Goal: Information Seeking & Learning: Learn about a topic

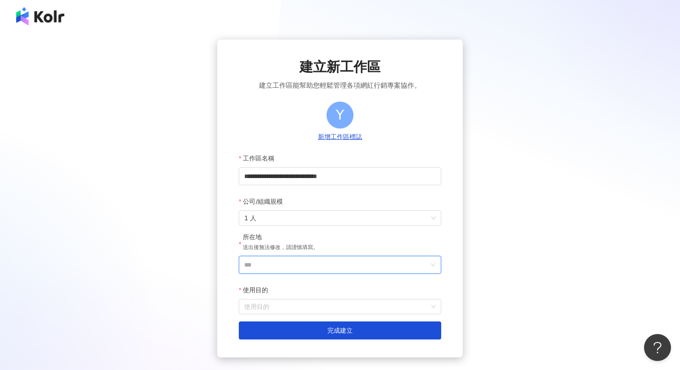
click at [298, 270] on input "***" at bounding box center [336, 264] width 184 height 17
click at [369, 185] on div "中國" at bounding box center [391, 186] width 86 height 16
click at [281, 309] on input "使用目的" at bounding box center [339, 306] width 191 height 14
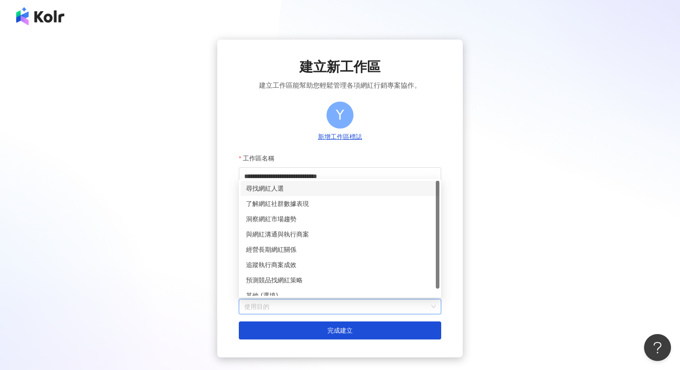
click at [316, 189] on div "尋找網紅人選" at bounding box center [340, 188] width 188 height 10
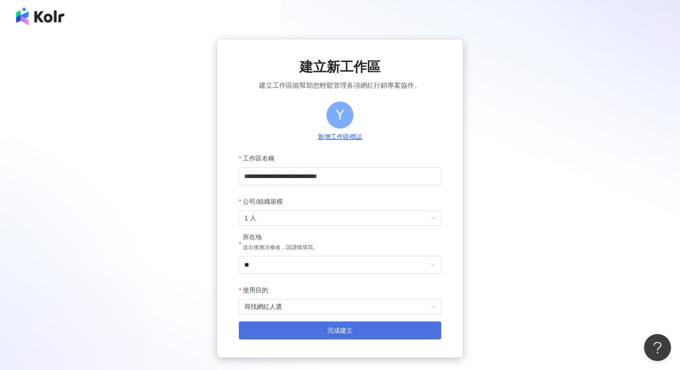
click at [276, 338] on button "完成建立" at bounding box center [340, 330] width 202 height 18
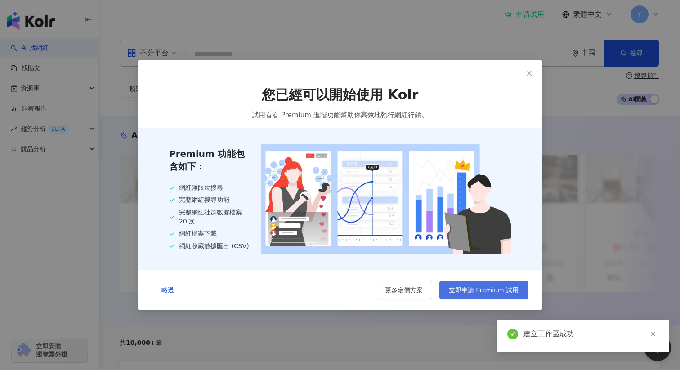
click at [466, 294] on span "立即申請 Premium 試用" at bounding box center [484, 289] width 70 height 7
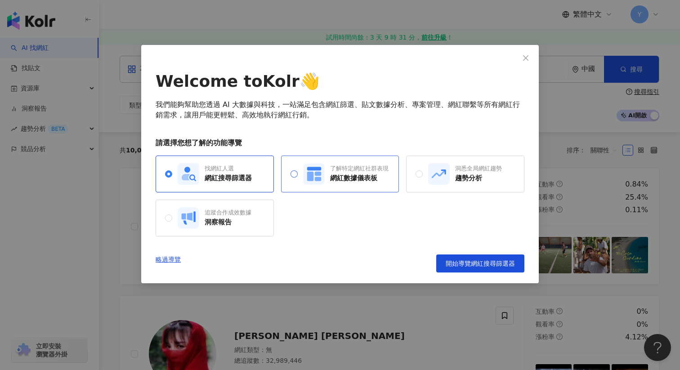
click at [334, 165] on div "了解特定網紅社群表現" at bounding box center [359, 169] width 58 height 8
click at [180, 168] on rect at bounding box center [189, 174] width 22 height 22
click at [468, 265] on span "開始導覽網紅搜尋篩選器" at bounding box center [479, 263] width 69 height 7
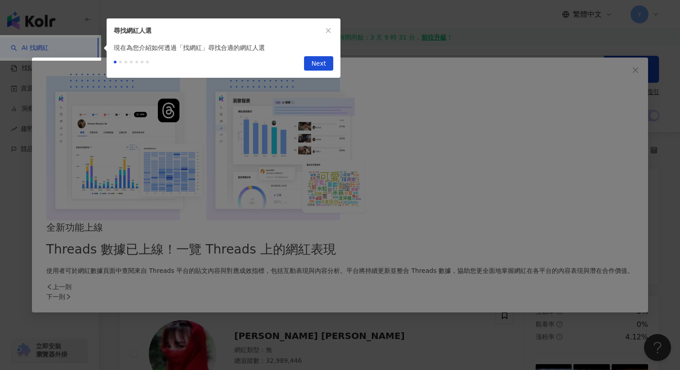
click at [321, 67] on span "Next" at bounding box center [318, 64] width 15 height 14
type input "**********"
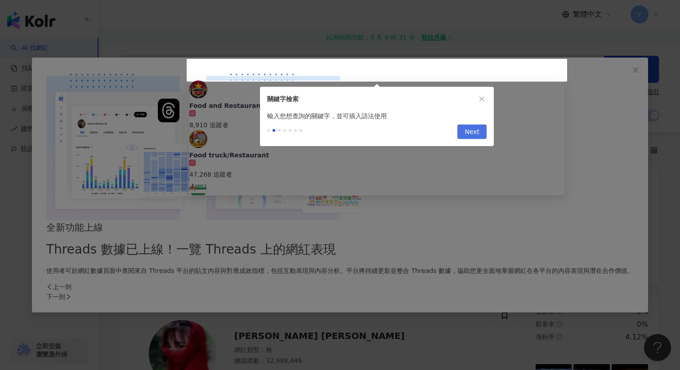
click at [474, 130] on span "Next" at bounding box center [471, 132] width 15 height 14
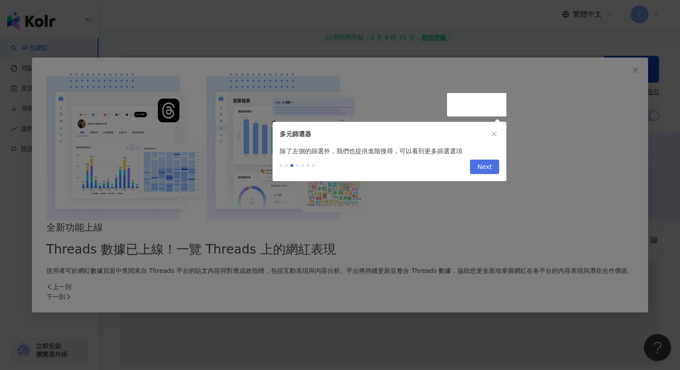
click at [485, 170] on span "Next" at bounding box center [484, 167] width 15 height 14
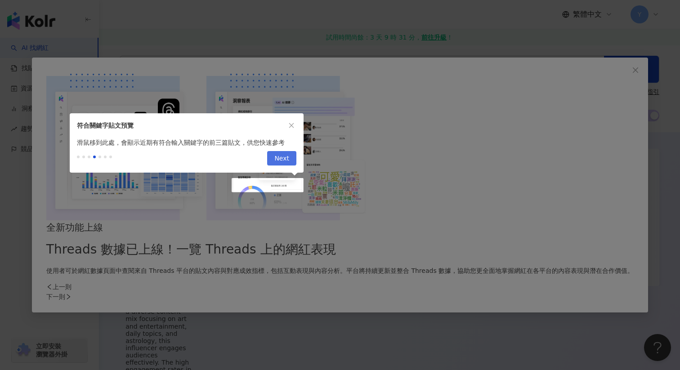
click at [283, 161] on span "Next" at bounding box center [281, 158] width 15 height 14
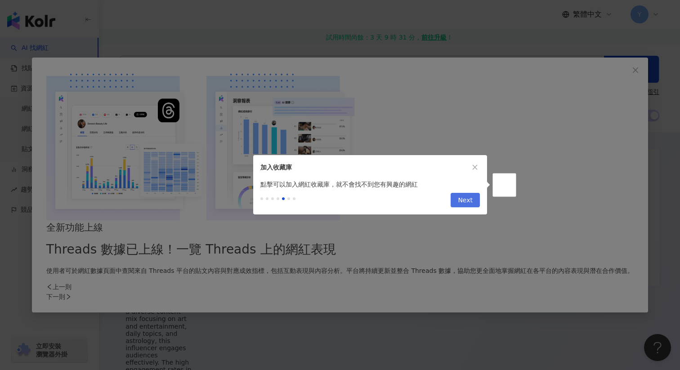
click at [469, 202] on span "Next" at bounding box center [465, 200] width 15 height 14
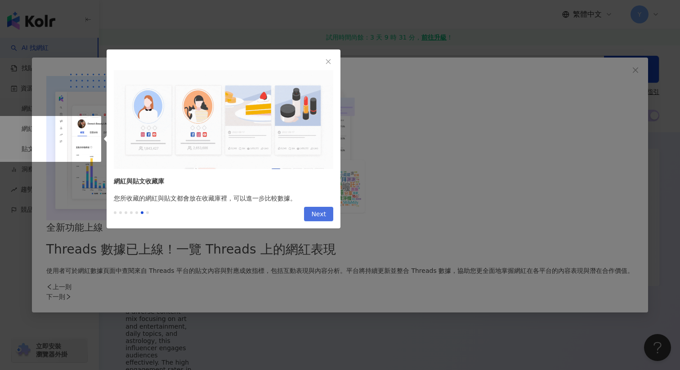
click at [319, 210] on span "Next" at bounding box center [318, 214] width 15 height 14
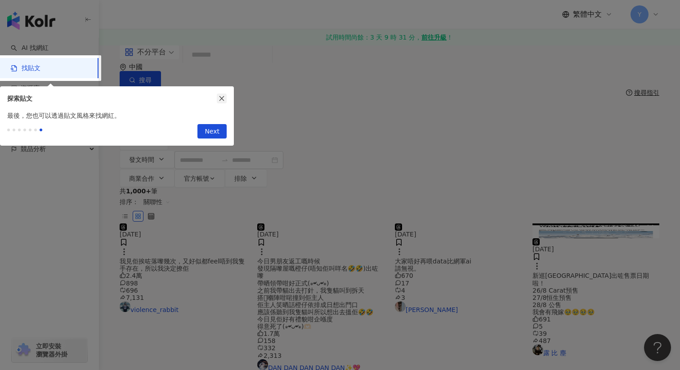
click at [221, 98] on icon "close" at bounding box center [221, 98] width 6 height 6
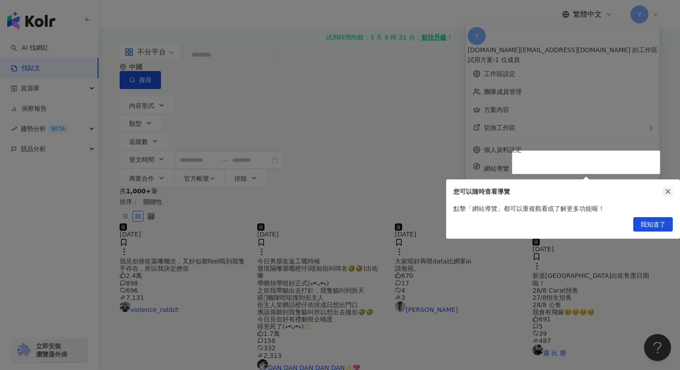
click at [667, 194] on icon "close" at bounding box center [667, 191] width 6 height 6
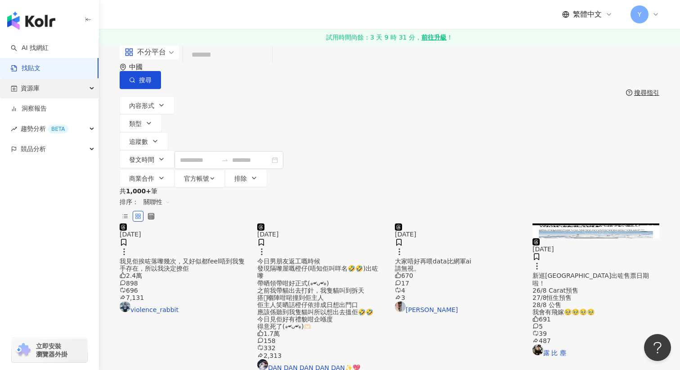
click at [90, 89] on div "資源庫" at bounding box center [49, 88] width 98 height 20
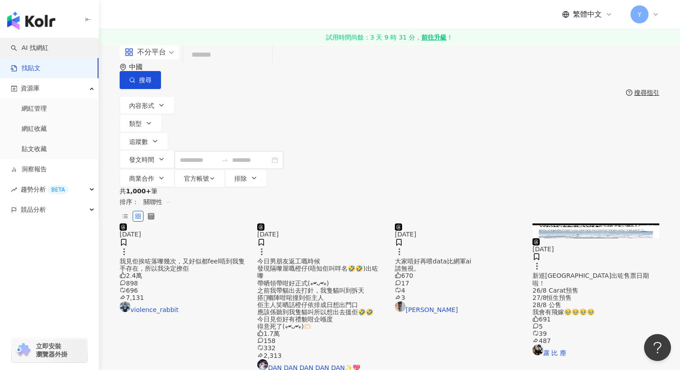
click at [40, 48] on link "AI 找網紅" at bounding box center [30, 48] width 38 height 9
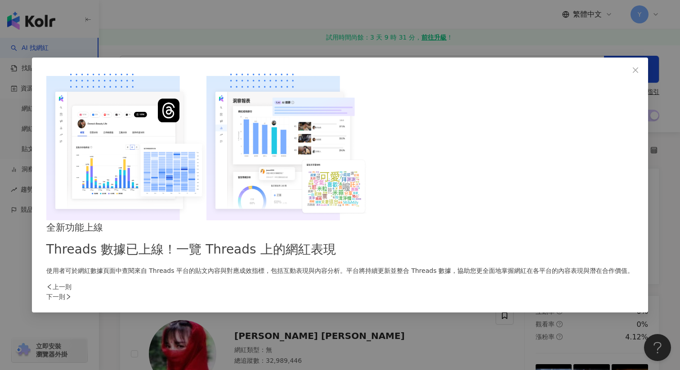
click at [387, 266] on p "使用者可於網紅數據頁面中查閱來自 Threads 平台的貼文內容與對應成效指標，包括互動表現與內容分析。平台將持續更新並整合 Threads 數據，協助您更全…" at bounding box center [339, 271] width 587 height 10
click at [493, 292] on div "下一則" at bounding box center [339, 297] width 587 height 10
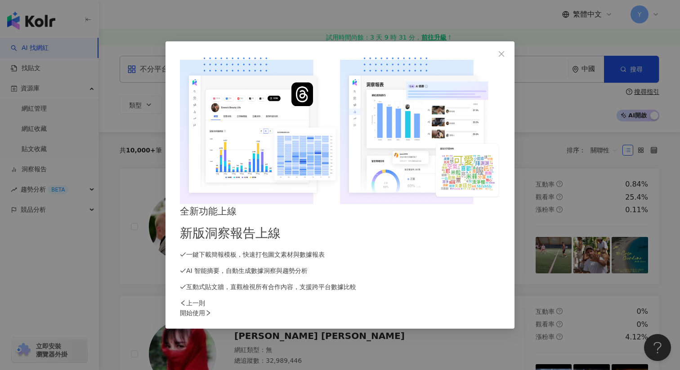
click at [493, 308] on div "開始使用" at bounding box center [340, 313] width 320 height 10
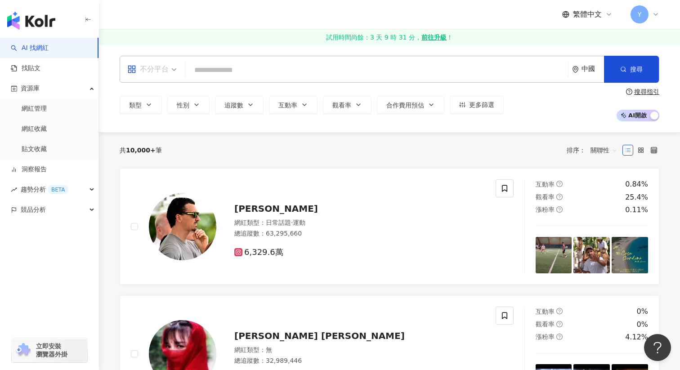
click at [168, 69] on div "不分平台" at bounding box center [147, 69] width 41 height 14
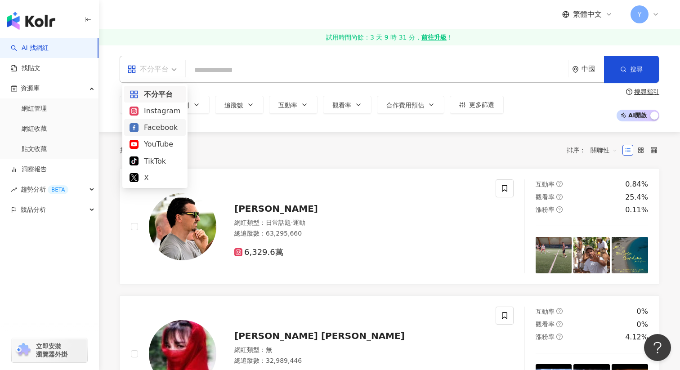
click at [161, 129] on div "Facebook" at bounding box center [154, 127] width 51 height 11
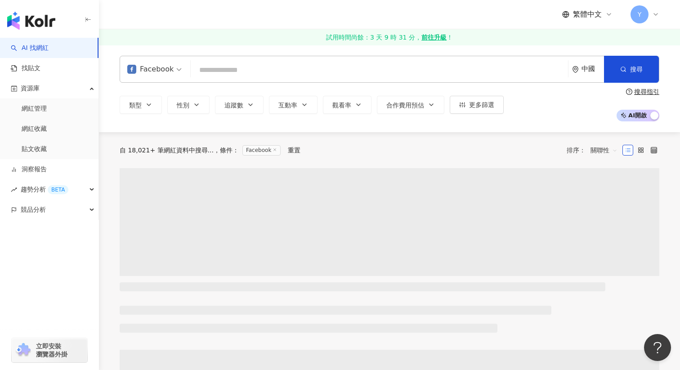
click at [224, 73] on input "search" at bounding box center [379, 70] width 370 height 17
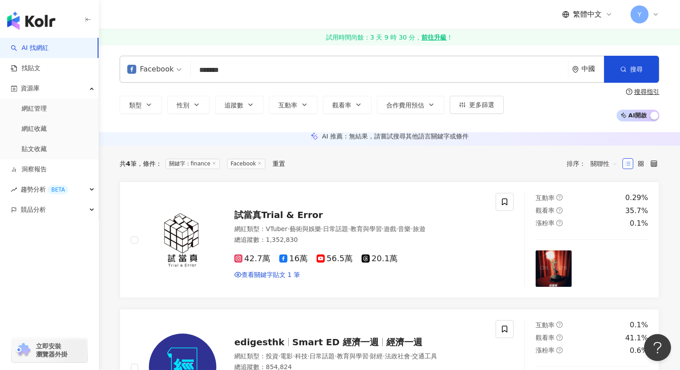
type input "*******"
click at [582, 76] on div "中國" at bounding box center [588, 69] width 32 height 26
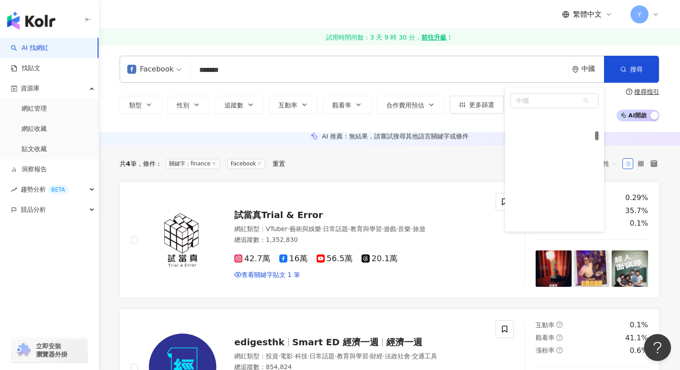
scroll to position [885, 0]
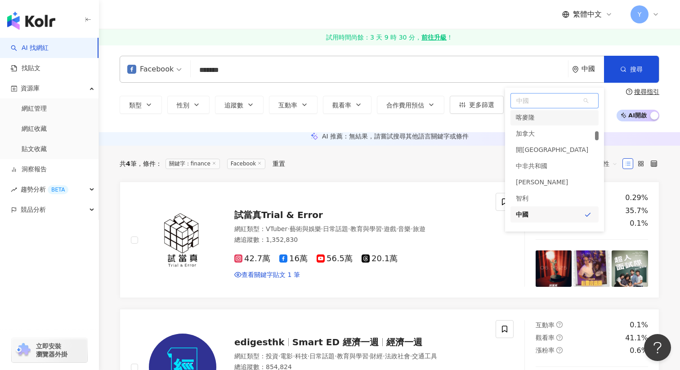
click at [548, 102] on span "中國" at bounding box center [554, 100] width 87 height 14
type input "*"
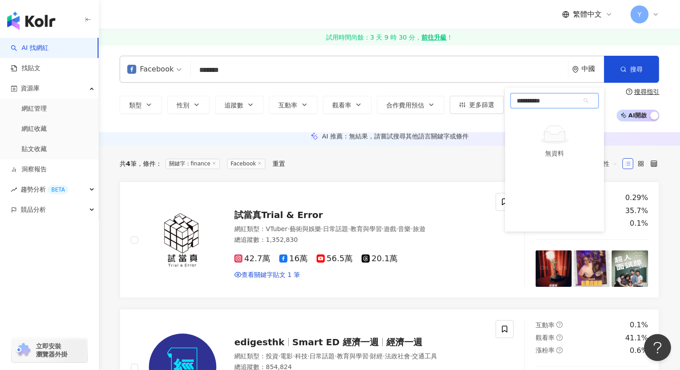
type input "**"
click at [547, 116] on div "香港" at bounding box center [554, 118] width 88 height 16
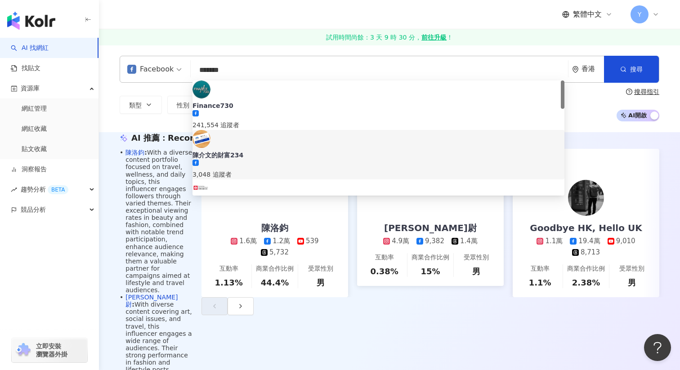
click at [584, 126] on div "Facebook ******* 香港 搜尋 46e17597-c4bd-4bb3-86f1-31eb04b2c905 47ce79be-3652-4009-…" at bounding box center [389, 88] width 581 height 87
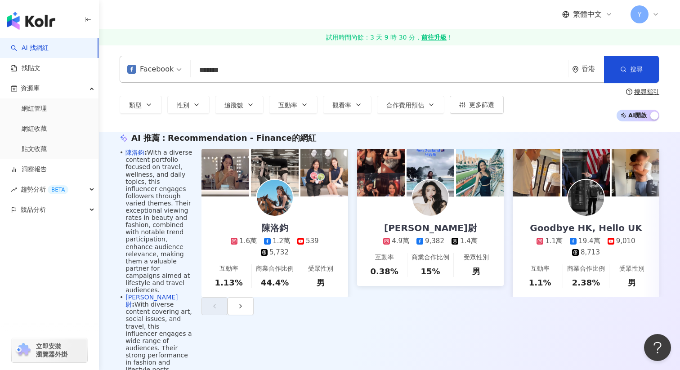
click at [272, 64] on input "*******" at bounding box center [379, 70] width 370 height 17
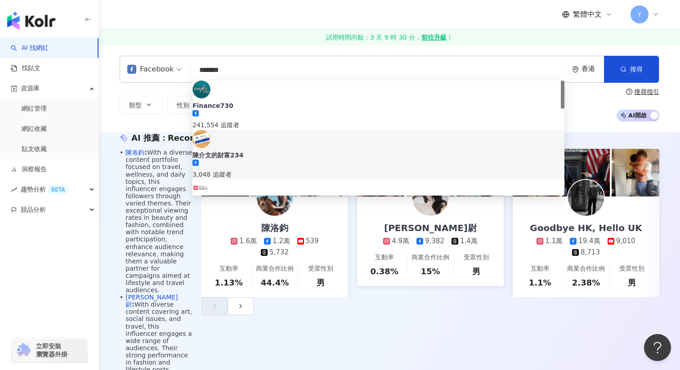
click at [280, 67] on input "*******" at bounding box center [379, 70] width 370 height 17
click at [178, 31] on link "試用時間尚餘：3 天 9 時 30 分， 前往升級 ！" at bounding box center [389, 37] width 581 height 16
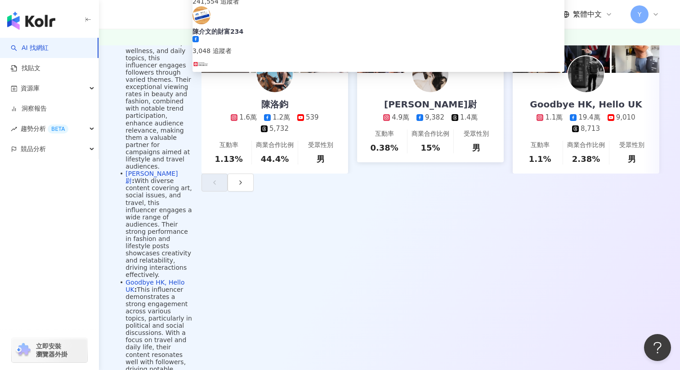
scroll to position [125, 0]
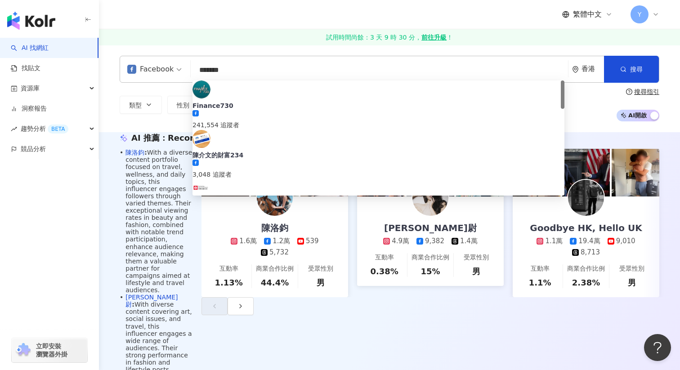
click at [280, 68] on input "*******" at bounding box center [379, 70] width 370 height 17
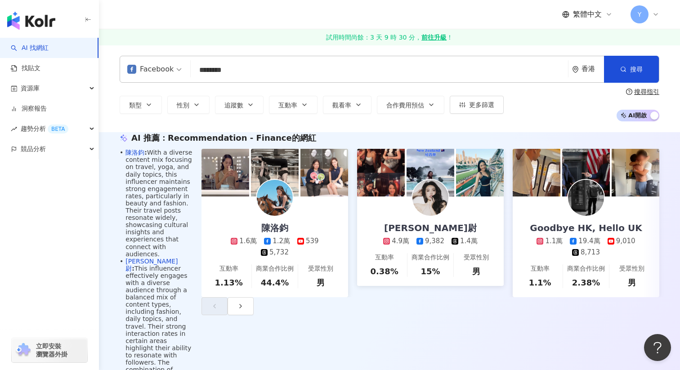
type input "*******"
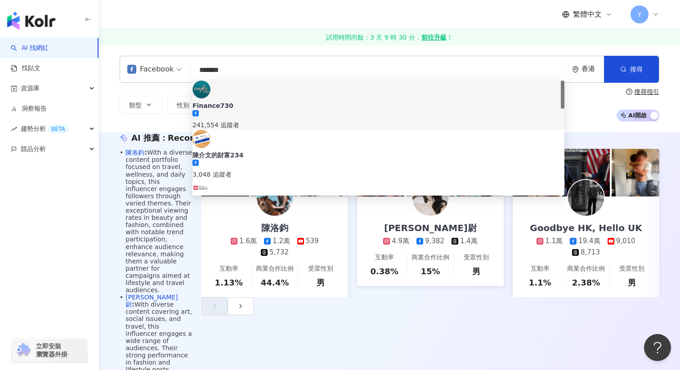
click at [601, 115] on div "類型 性別 追蹤數 互動率 觀看率 合作費用預估 更多篩選 搜尋指引 AI 開啟 AI 關閉" at bounding box center [389, 104] width 539 height 33
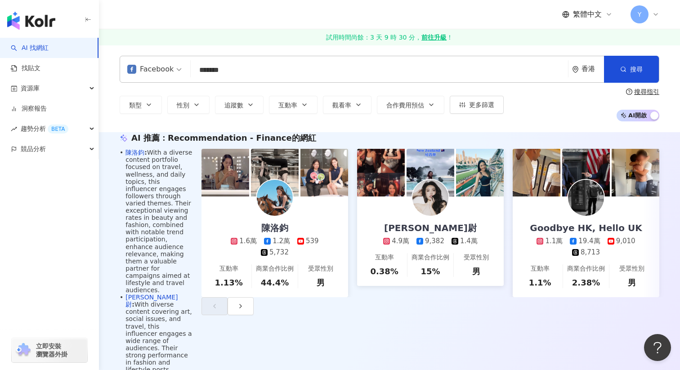
click at [441, 72] on input "*******" at bounding box center [379, 70] width 370 height 17
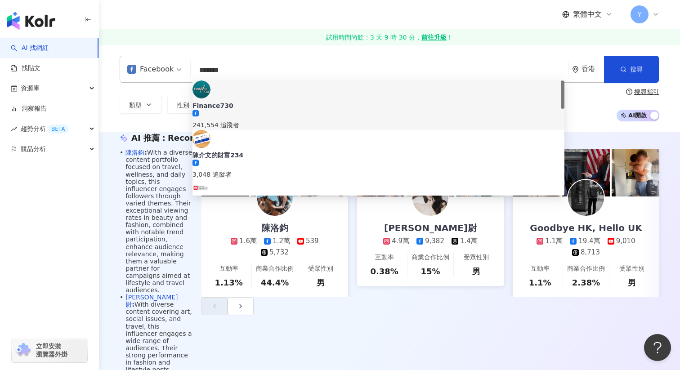
click at [584, 114] on div "類型 性別 追蹤數 互動率 觀看率 合作費用預估 更多篩選 搜尋指引 AI 開啟 AI 關閉" at bounding box center [389, 104] width 539 height 33
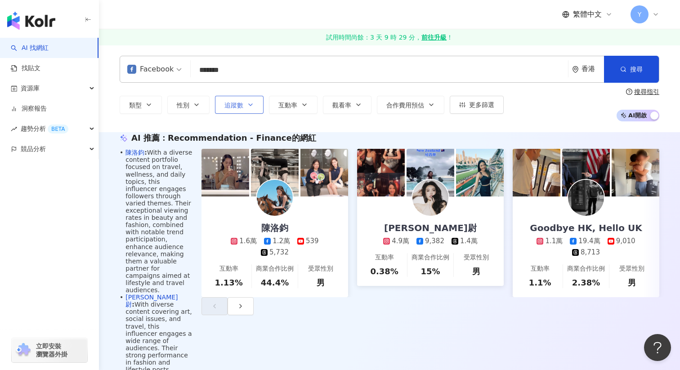
click at [246, 103] on button "追蹤數" at bounding box center [239, 105] width 49 height 18
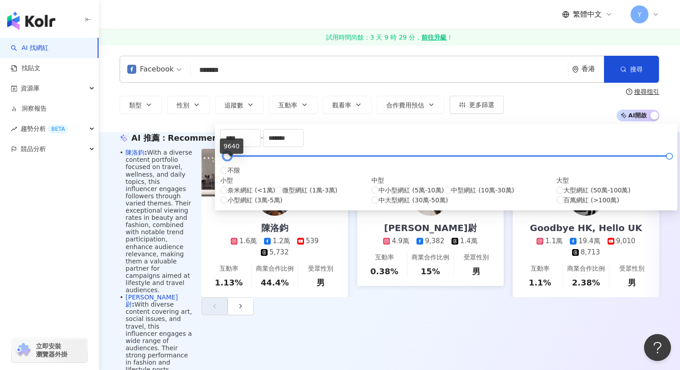
type input "*"
drag, startPoint x: 229, startPoint y: 162, endPoint x: 222, endPoint y: 164, distance: 7.3
click at [222, 164] on div "* - ******* 不限 小型 奈米網紅 (<1萬) 微型網紅 (1萬-3萬) 小型網紅 (3萬-5萬) 中型 中小型網紅 (5萬-10萬) 中型網紅 (…" at bounding box center [445, 167] width 451 height 76
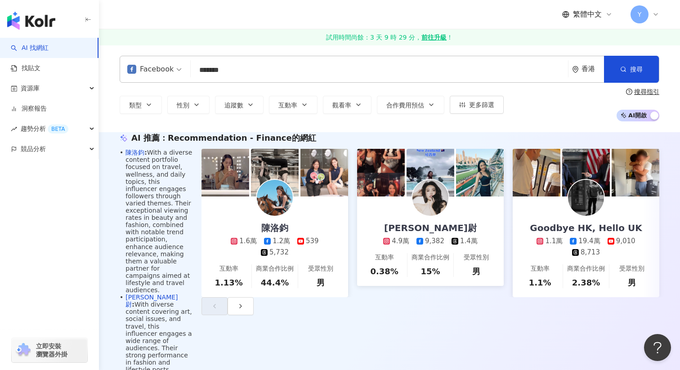
click at [181, 139] on div "AI 推薦 ： Recommendation - Finance的網紅 • 陳洛鈞 : With a diverse content portfolio fo…" at bounding box center [389, 348] width 581 height 432
click at [131, 112] on button "類型" at bounding box center [141, 105] width 42 height 18
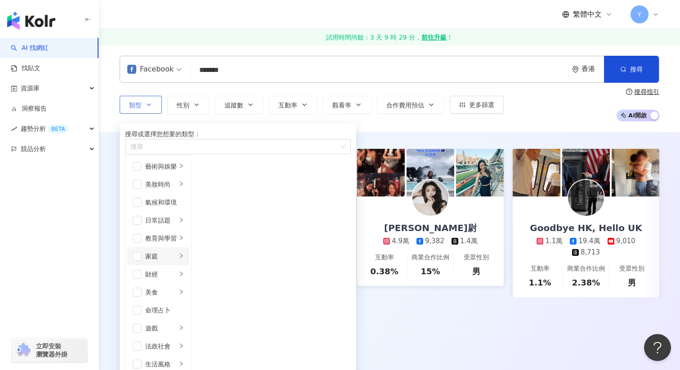
scroll to position [103, 0]
click at [159, 269] on div "財經" at bounding box center [160, 274] width 31 height 10
click at [208, 171] on span "button" at bounding box center [203, 166] width 9 height 9
click at [208, 189] on span "button" at bounding box center [203, 184] width 9 height 9
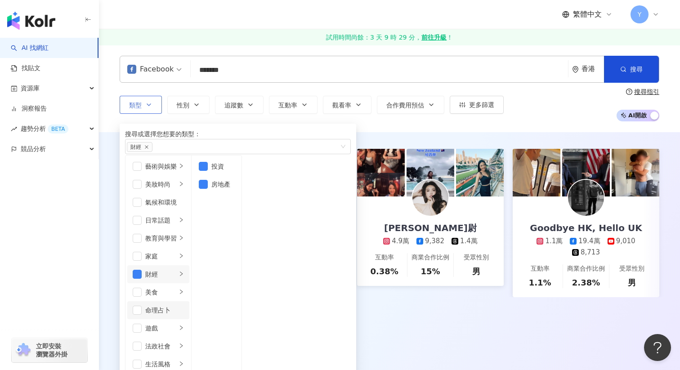
click at [120, 96] on button "類型 搜尋或選擇您想要的類型： 財經 藝術與娛樂 美妝時尚 氣候和環境 日常話題 教育與學習 家庭 財經 美食 命理占卜 遊戲 法政社會 生活風格 影視娛樂 …" at bounding box center [141, 105] width 42 height 18
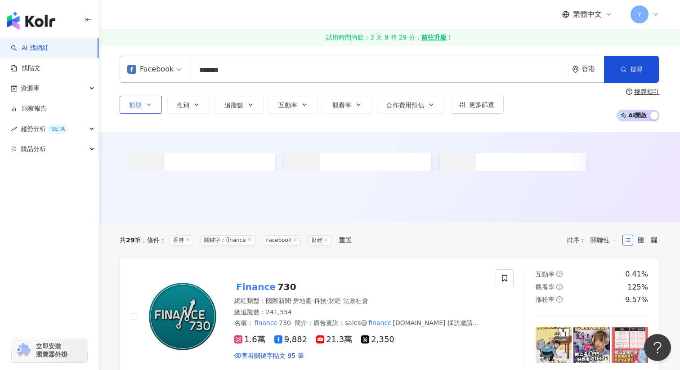
click at [248, 59] on div "Facebook ******* 香港 搜尋 46e17597-c4bd-4bb3-86f1-31eb04b2c905 47ce79be-3652-4009-…" at bounding box center [389, 69] width 539 height 27
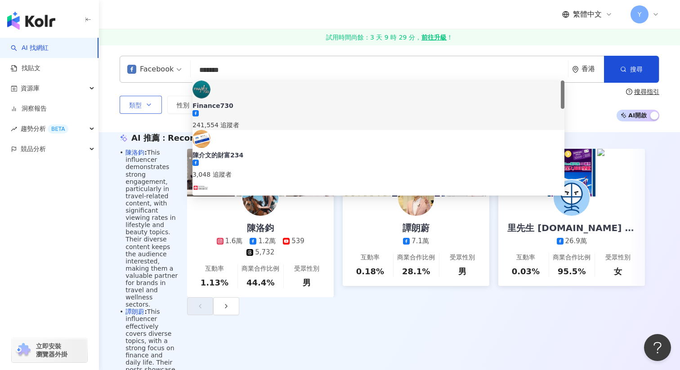
drag, startPoint x: 246, startPoint y: 70, endPoint x: 192, endPoint y: 68, distance: 54.0
click at [194, 68] on input "*******" at bounding box center [379, 70] width 370 height 17
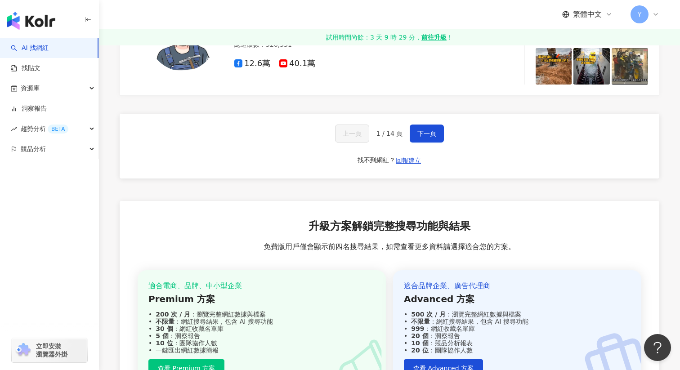
scroll to position [1779, 0]
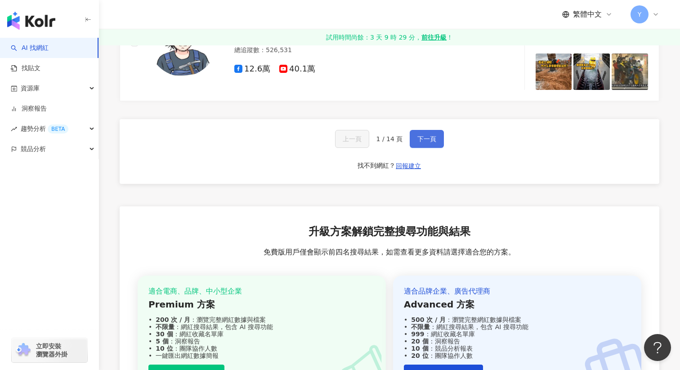
click at [423, 142] on span "下一頁" at bounding box center [426, 138] width 19 height 7
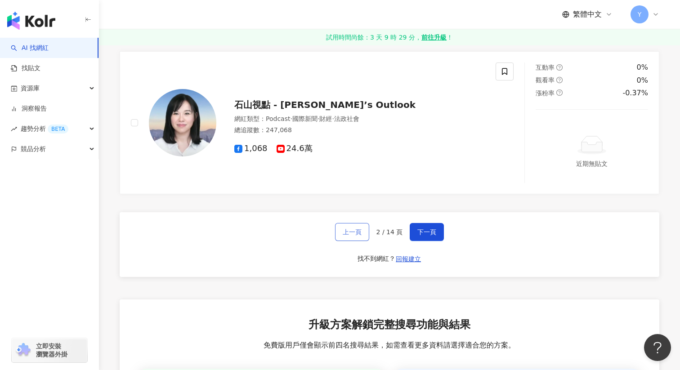
scroll to position [1758, 0]
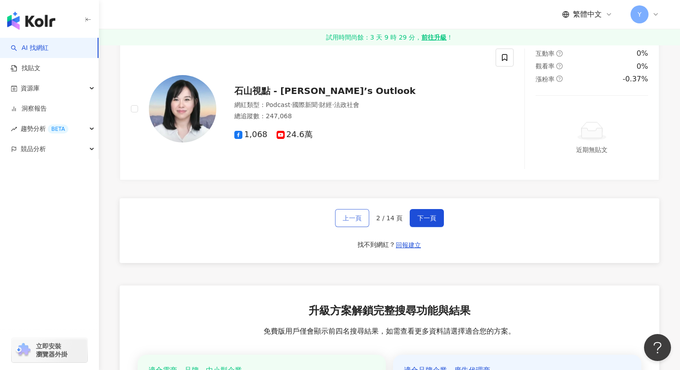
click at [349, 222] on span "上一頁" at bounding box center [352, 217] width 19 height 7
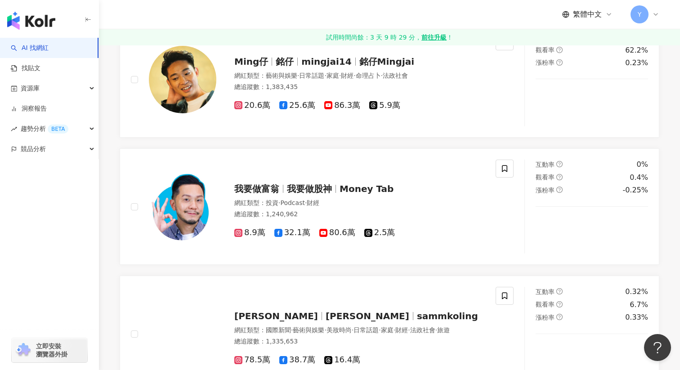
scroll to position [1706, 0]
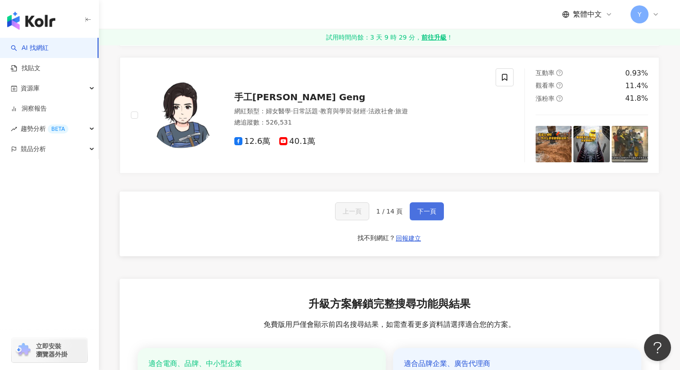
click at [427, 220] on button "下一頁" at bounding box center [426, 211] width 34 height 18
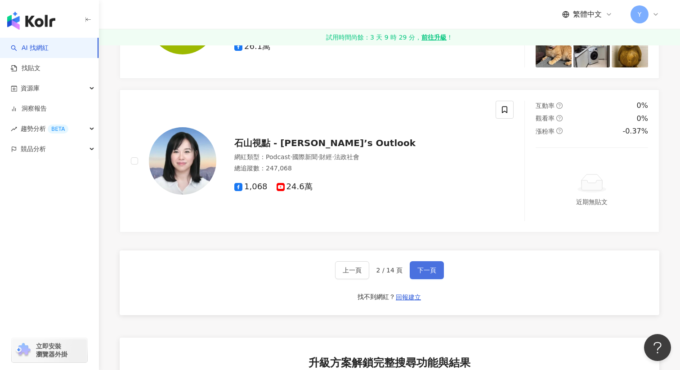
click at [422, 274] on span "下一頁" at bounding box center [426, 270] width 19 height 7
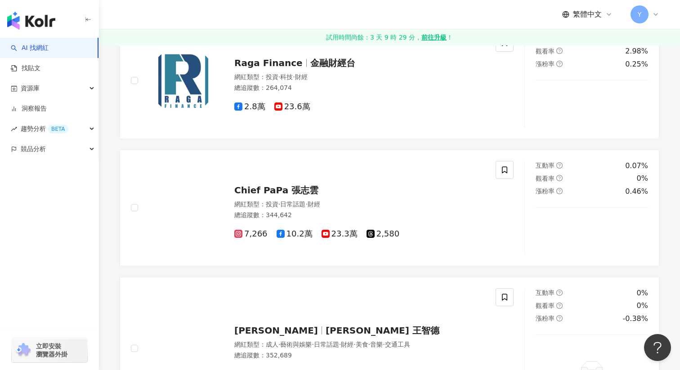
scroll to position [1808, 0]
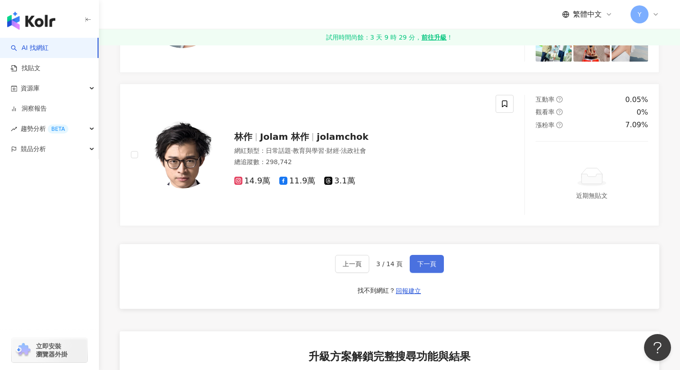
click at [422, 267] on span "下一頁" at bounding box center [426, 263] width 19 height 7
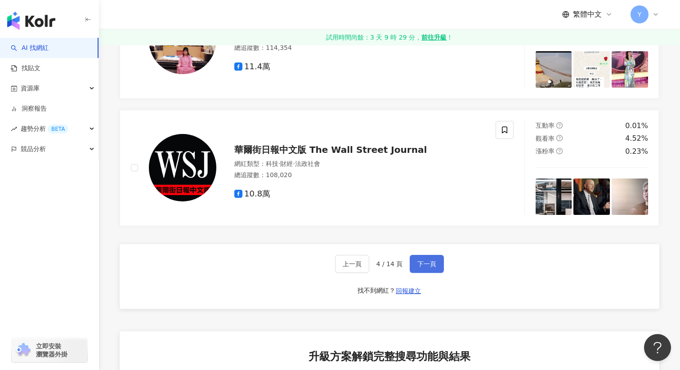
click at [422, 267] on span "下一頁" at bounding box center [426, 263] width 19 height 7
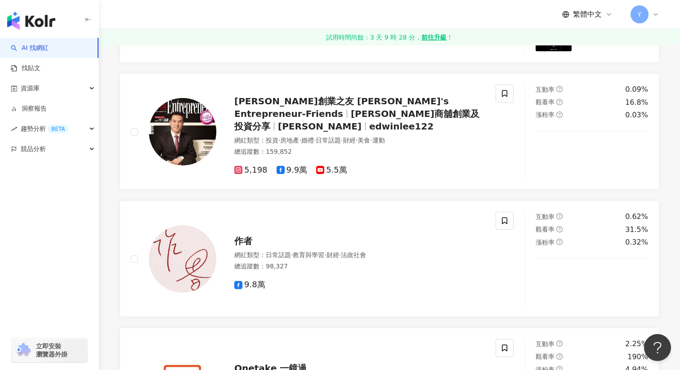
scroll to position [1654, 0]
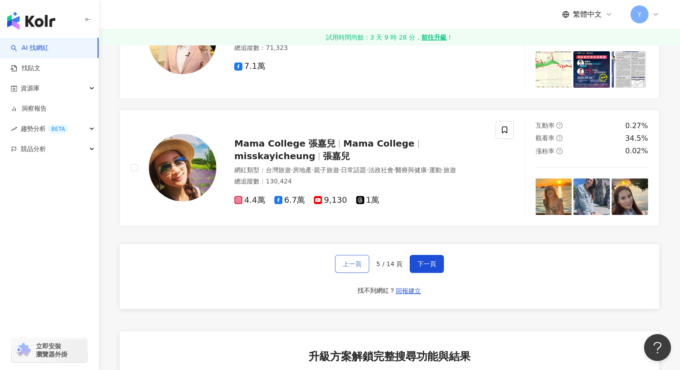
click at [356, 267] on span "上一頁" at bounding box center [352, 263] width 19 height 7
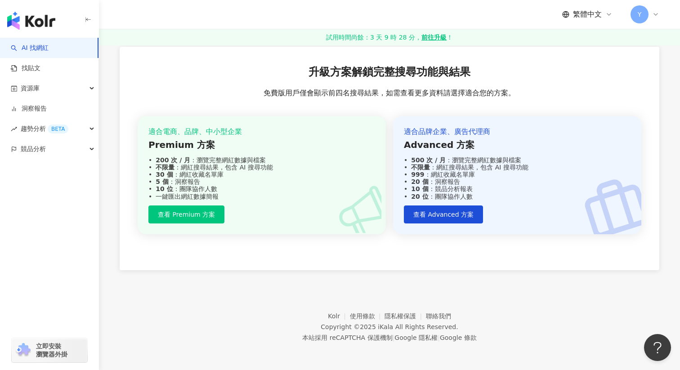
scroll to position [672, 0]
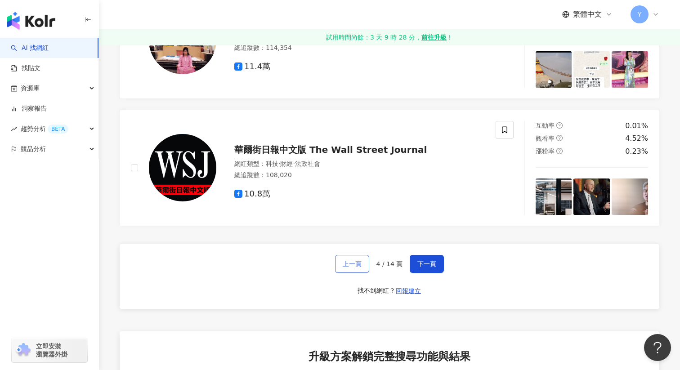
click at [356, 267] on span "上一頁" at bounding box center [352, 263] width 19 height 7
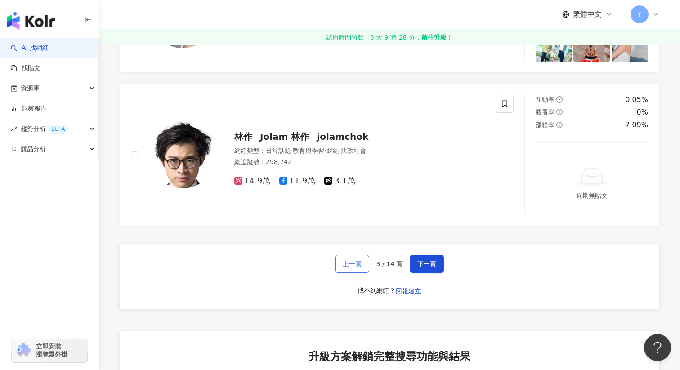
click at [356, 267] on span "上一頁" at bounding box center [352, 263] width 19 height 7
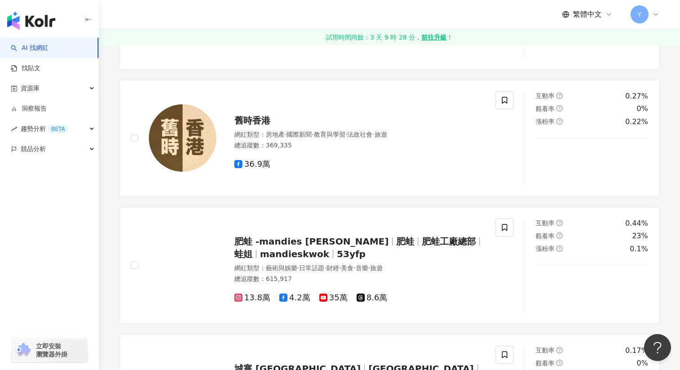
scroll to position [1706, 0]
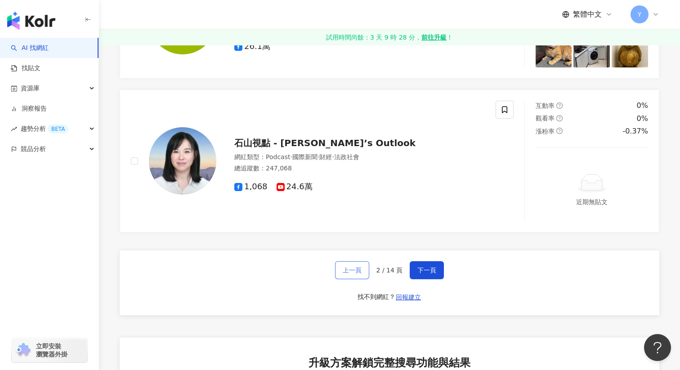
click at [356, 274] on span "上一頁" at bounding box center [352, 270] width 19 height 7
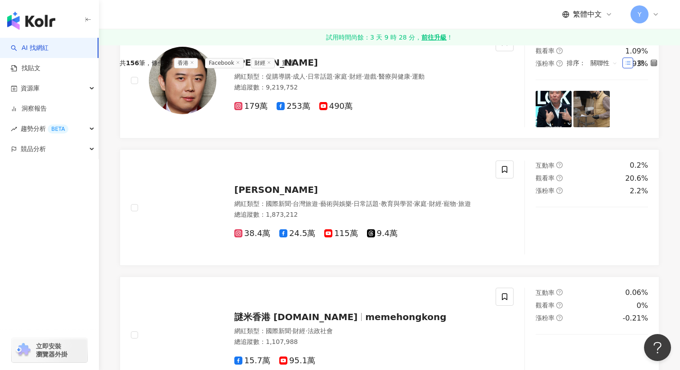
scroll to position [0, 0]
